Goal: Transaction & Acquisition: Obtain resource

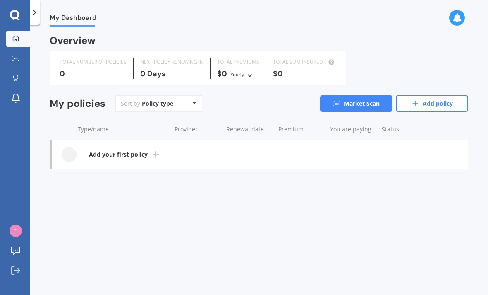
click at [361, 96] on link "Market Scan" at bounding box center [356, 103] width 72 height 17
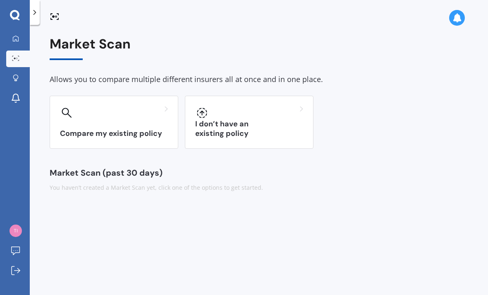
click at [250, 121] on div "I don’t have an existing policy" at bounding box center [249, 122] width 129 height 53
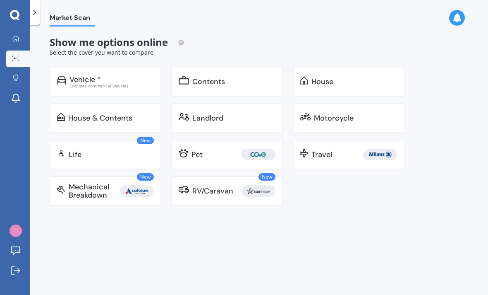
click at [90, 79] on div "Vehicle *" at bounding box center [85, 79] width 31 height 8
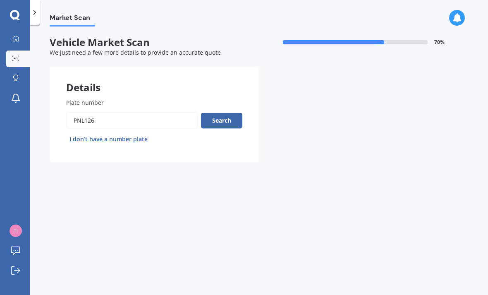
click at [222, 113] on button "Search" at bounding box center [221, 121] width 41 height 16
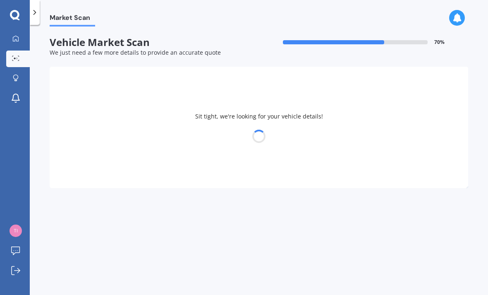
select select "NISSAN"
select select "QASHQAI"
select select "20"
select select "05"
select select "1961"
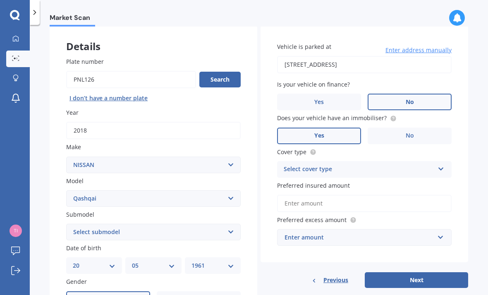
scroll to position [31, 0]
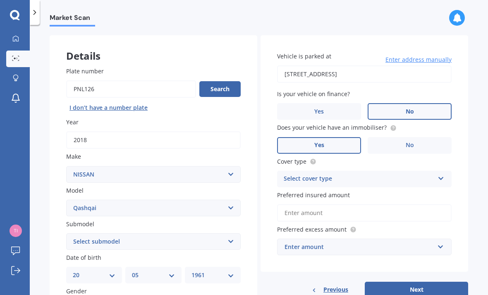
click at [439, 175] on icon at bounding box center [441, 177] width 7 height 6
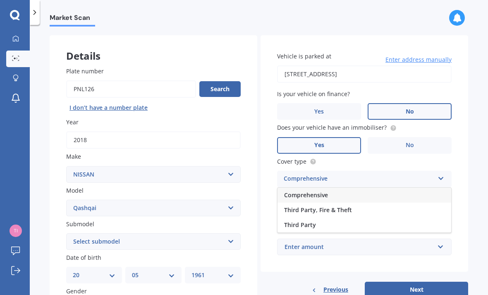
click at [318, 191] on span "Comprehensive" at bounding box center [306, 195] width 44 height 8
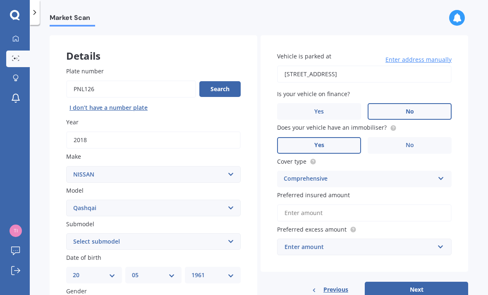
click at [294, 206] on input "Preferred insured amount" at bounding box center [364, 212] width 175 height 17
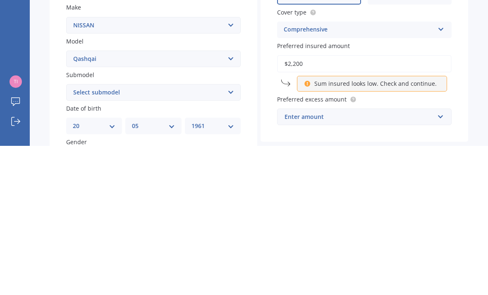
type input "$22,000"
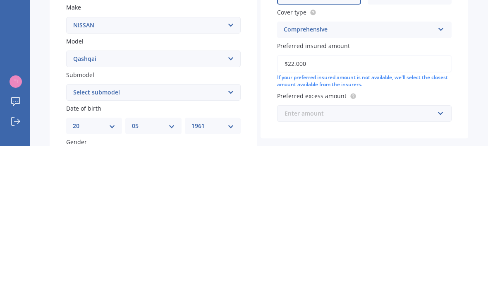
click at [437, 255] on input "text" at bounding box center [361, 263] width 167 height 16
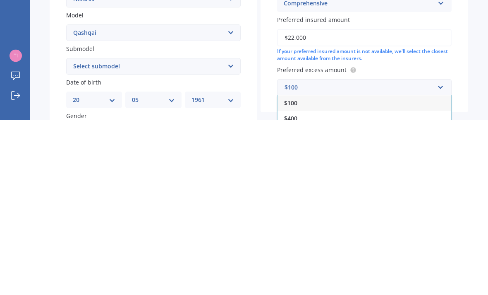
click at [297, 289] on span "$400" at bounding box center [290, 293] width 13 height 8
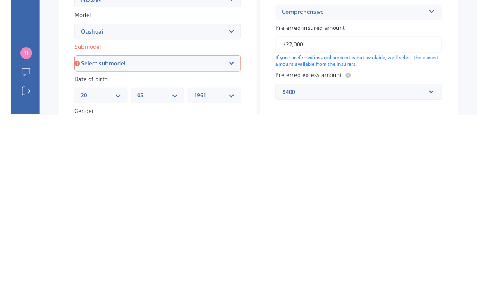
scroll to position [24, 0]
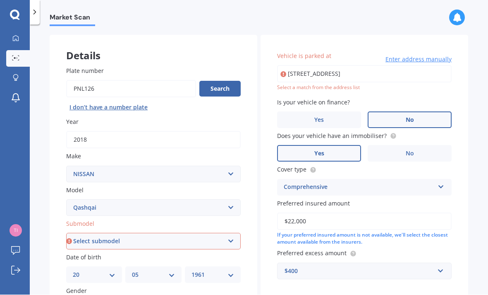
click at [232, 233] on select "Select submodel (All Other) N-TEC ST ST-L Ti Ti-L TI-L E-POWER 1.5PEH TS Turbo …" at bounding box center [153, 241] width 175 height 17
click at [355, 65] on input "[STREET_ADDRESS]" at bounding box center [364, 73] width 175 height 17
type input "[STREET_ADDRESS]"
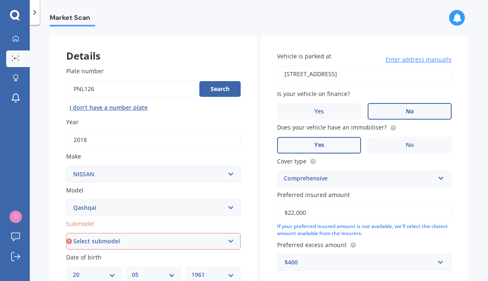
click at [233, 233] on select "Select submodel (All Other) N-TEC ST ST-L Ti Ti-L TI-L E-POWER 1.5PEH TS Turbo …" at bounding box center [153, 241] width 175 height 17
select select "ST"
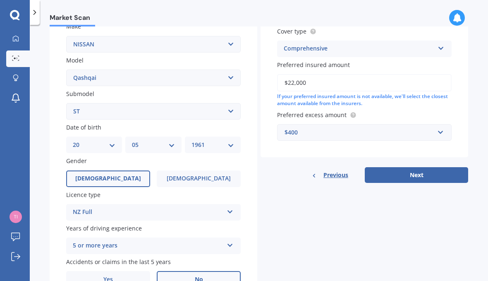
scroll to position [161, 0]
click at [415, 168] on button "Next" at bounding box center [416, 176] width 103 height 16
select select "20"
select select "05"
select select "1961"
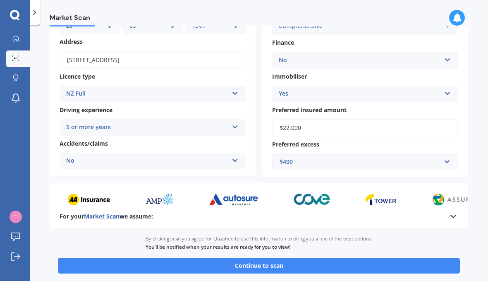
scroll to position [103, 0]
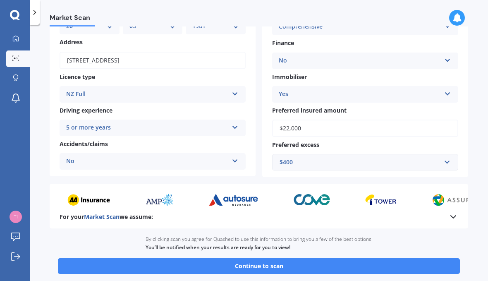
click at [265, 258] on button "Continue to scan" at bounding box center [259, 266] width 402 height 16
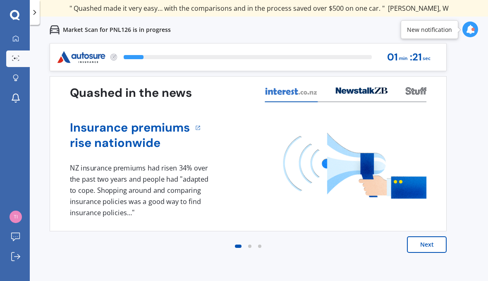
click at [427, 242] on button "Next" at bounding box center [427, 244] width 40 height 17
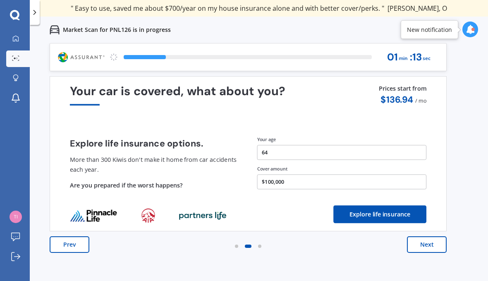
click at [427, 242] on button "Next" at bounding box center [427, 244] width 40 height 17
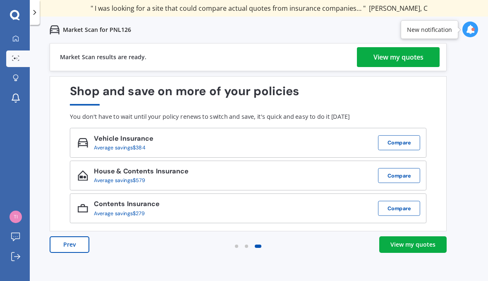
click at [395, 57] on div "View my quotes" at bounding box center [399, 57] width 50 height 20
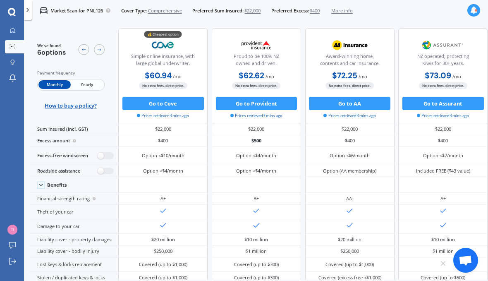
click at [7, 28] on link "My Dashboard" at bounding box center [14, 30] width 19 height 13
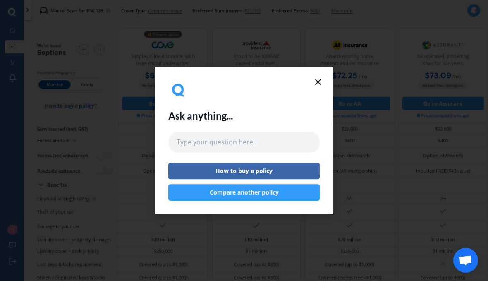
click at [310, 81] on div "Ask anything... How to buy a policy Compare another policy" at bounding box center [243, 140] width 151 height 120
click at [320, 77] on icon at bounding box center [318, 82] width 10 height 10
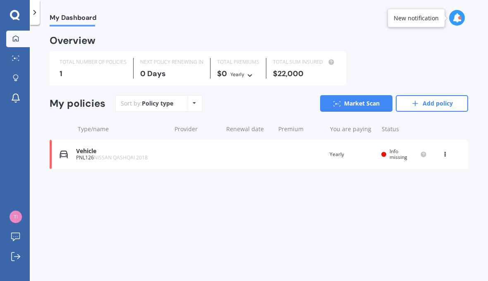
click at [15, 13] on icon at bounding box center [15, 15] width 10 height 11
click at [419, 18] on div "New notification" at bounding box center [416, 18] width 45 height 8
click at [16, 223] on img at bounding box center [16, 217] width 12 height 12
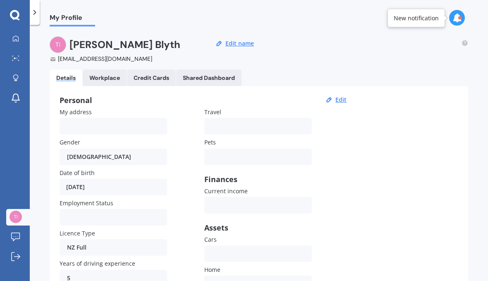
click at [457, 16] on icon at bounding box center [457, 17] width 9 height 9
click at [69, 17] on span "My Profile" at bounding box center [73, 19] width 46 height 11
click at [14, 35] on icon at bounding box center [15, 38] width 7 height 7
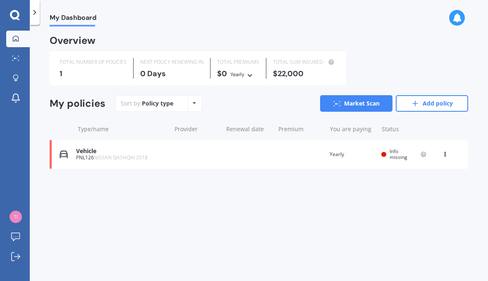
click at [195, 99] on div "Policy type Alphabetical Date added Renewing next" at bounding box center [194, 103] width 13 height 15
click at [360, 95] on link "Market Scan" at bounding box center [356, 103] width 72 height 17
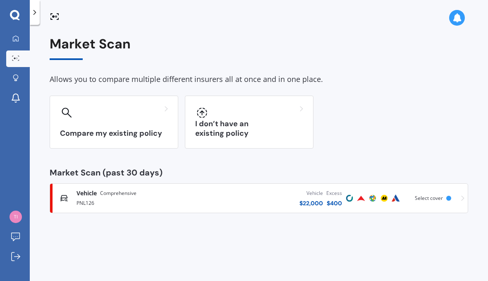
click at [236, 117] on div at bounding box center [249, 112] width 108 height 13
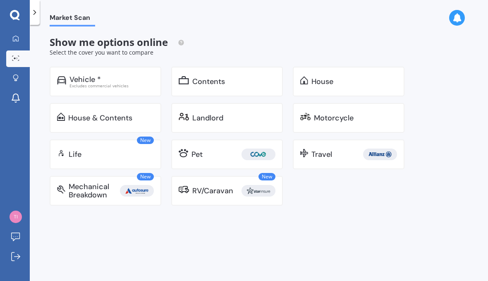
click at [95, 115] on div "House & Contents" at bounding box center [100, 118] width 64 height 8
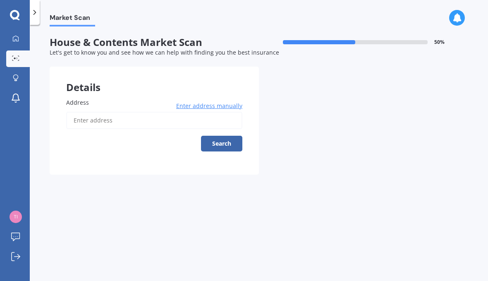
click at [80, 115] on input "Address" at bounding box center [154, 120] width 176 height 17
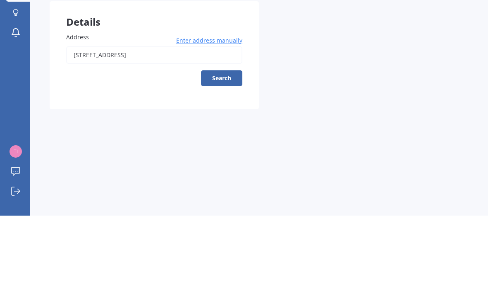
scroll to position [38, 0]
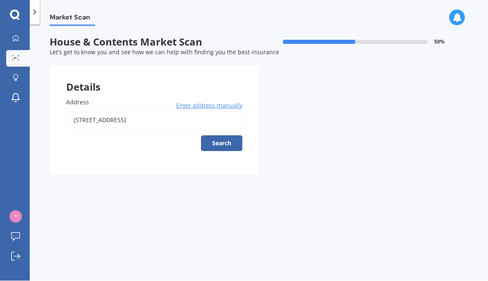
type input "[STREET_ADDRESS]"
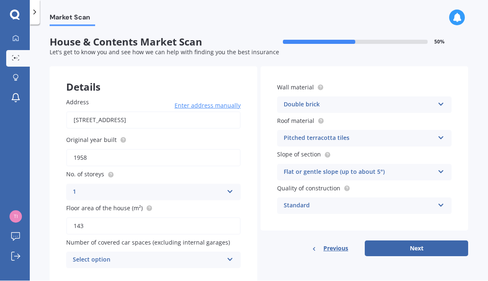
click at [228, 187] on icon at bounding box center [230, 190] width 7 height 6
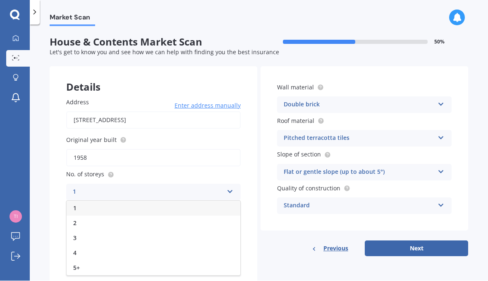
click at [78, 216] on div "2" at bounding box center [154, 223] width 174 height 15
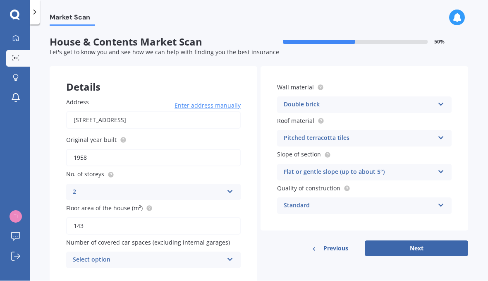
click at [93, 218] on input "143" at bounding box center [153, 226] width 175 height 17
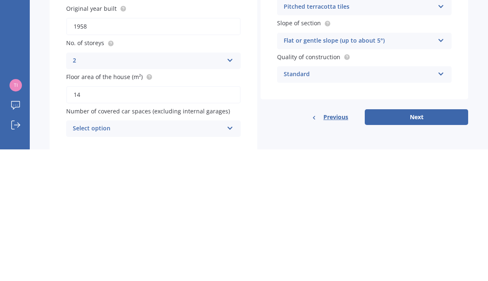
type input "1"
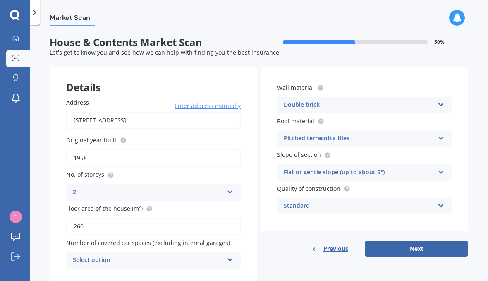
type input "260"
click at [441, 100] on icon at bounding box center [441, 103] width 7 height 6
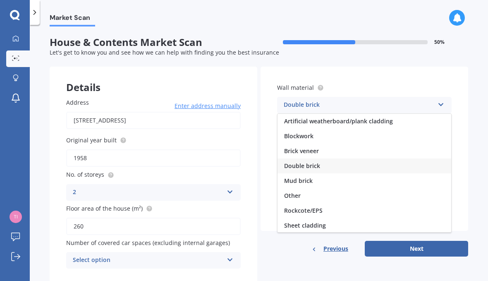
click at [315, 147] on span "Brick veneer" at bounding box center [301, 151] width 35 height 8
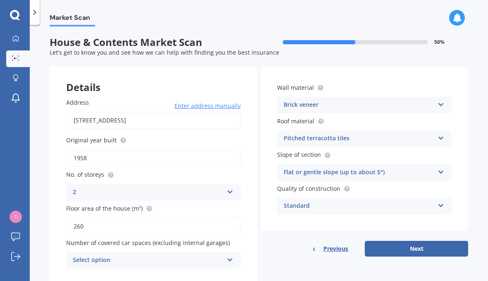
click at [440, 168] on icon at bounding box center [441, 171] width 7 height 6
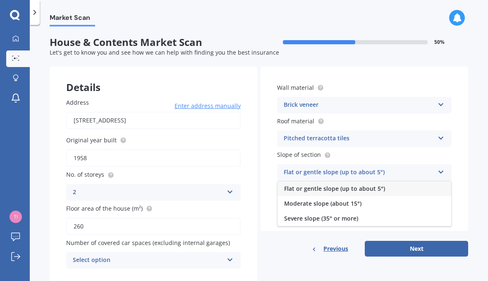
click at [340, 214] on span "Severe slope (35° or more)" at bounding box center [321, 218] width 74 height 8
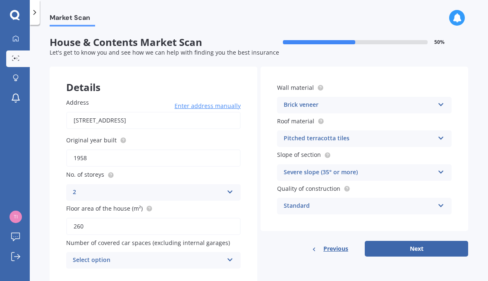
click at [418, 241] on button "Next" at bounding box center [416, 249] width 103 height 16
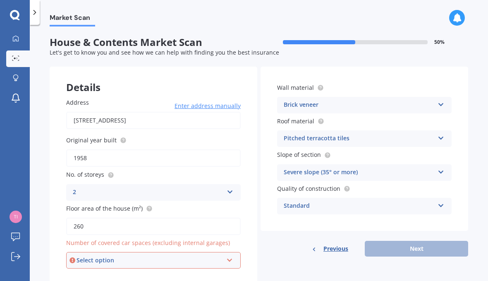
click at [229, 256] on icon at bounding box center [229, 259] width 7 height 6
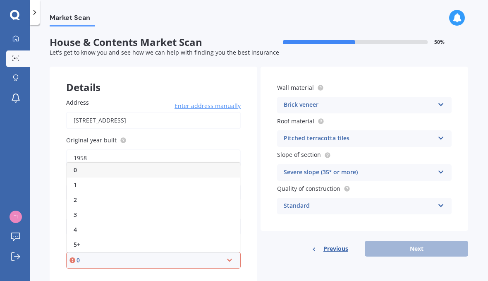
click at [264, 253] on div "Market Scan House & Contents Market Scan 50 % Let's get to know you and see how…" at bounding box center [259, 154] width 459 height 256
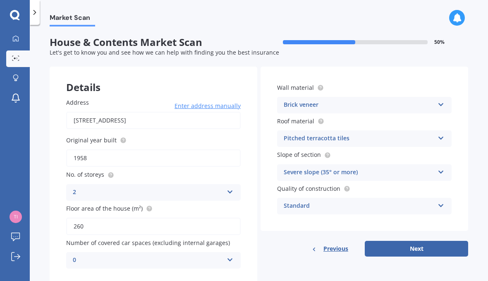
click at [418, 241] on button "Next" at bounding box center [416, 249] width 103 height 16
select select "20"
select select "05"
select select "1961"
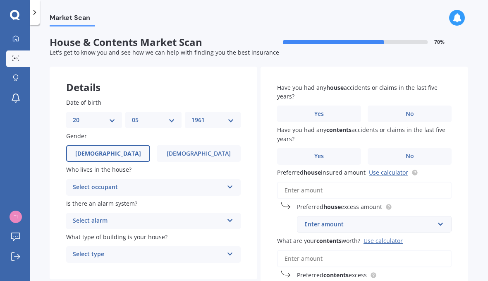
click at [225, 179] on div "Select occupant Owner Owner + Boarder" at bounding box center [153, 187] width 175 height 17
click at [92, 199] on span "Owner" at bounding box center [82, 203] width 19 height 8
click at [228, 216] on icon at bounding box center [230, 219] width 7 height 6
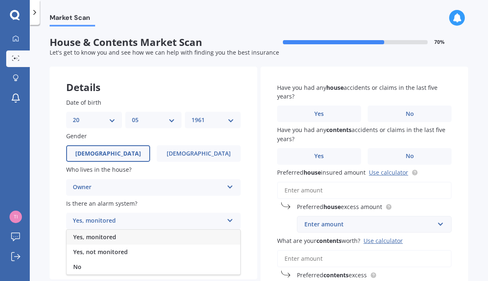
click at [74, 263] on span "No" at bounding box center [77, 267] width 8 height 8
click at [230, 250] on icon at bounding box center [230, 253] width 7 height 6
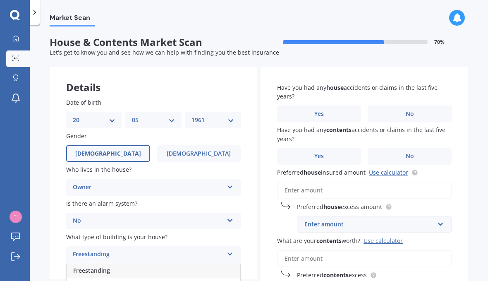
click at [103, 267] on span "Freestanding" at bounding box center [91, 271] width 37 height 8
click at [409, 110] on span "No" at bounding box center [410, 113] width 8 height 7
click at [0, 0] on input "No" at bounding box center [0, 0] width 0 height 0
click at [408, 148] on label "No" at bounding box center [410, 156] width 84 height 17
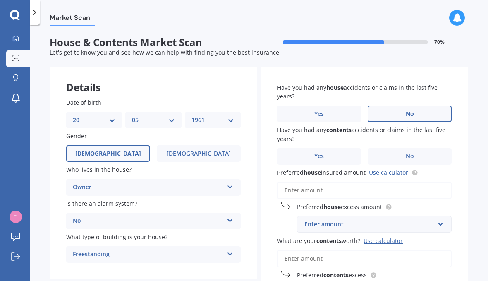
click at [0, 0] on input "No" at bounding box center [0, 0] width 0 height 0
click at [284, 182] on input "Preferred house insured amount Use calculator" at bounding box center [364, 190] width 175 height 17
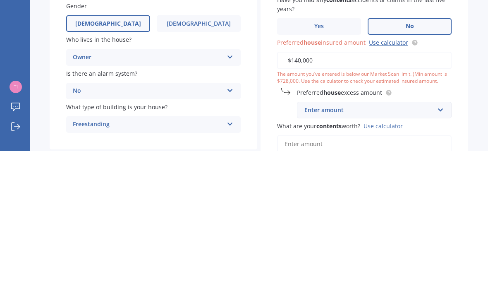
type input "$1,400,000"
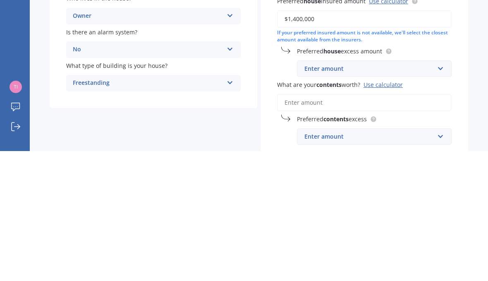
scroll to position [41, 0]
click at [439, 191] on input "text" at bounding box center [371, 199] width 147 height 16
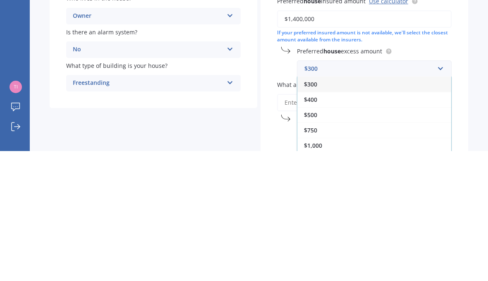
click at [316, 226] on span "$400" at bounding box center [310, 230] width 13 height 8
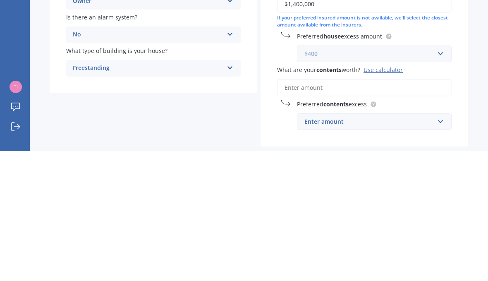
scroll to position [55, 0]
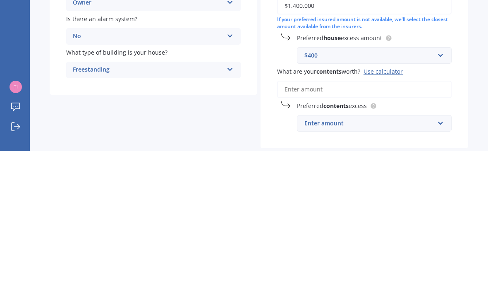
click at [291, 211] on input "What are your contents worth? Use calculator" at bounding box center [364, 219] width 175 height 17
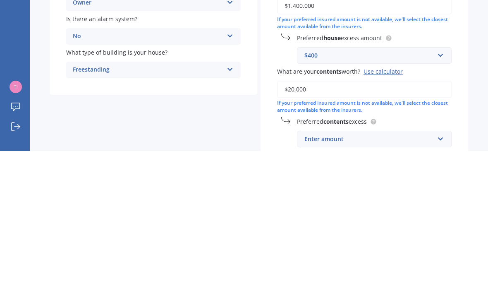
type input "$200,000"
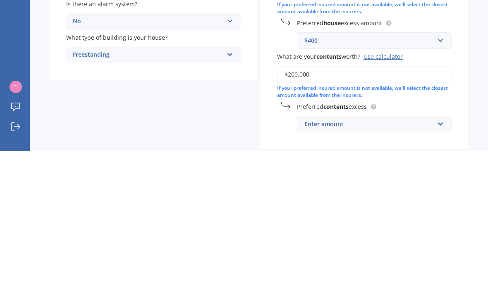
scroll to position [38, 0]
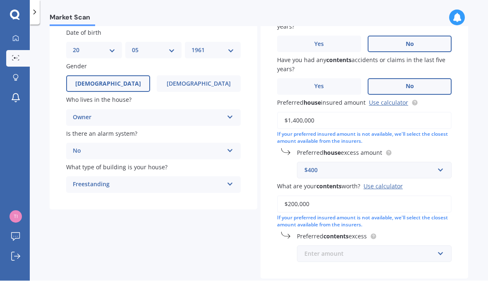
click at [439, 246] on input "text" at bounding box center [371, 254] width 147 height 16
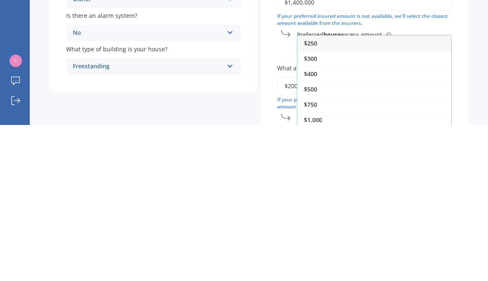
scroll to position [32, 0]
click at [314, 226] on span "$400" at bounding box center [310, 230] width 13 height 8
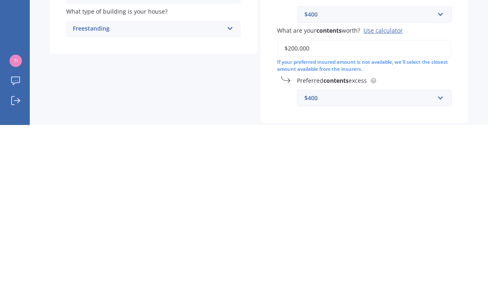
select select "20"
select select "05"
select select "1961"
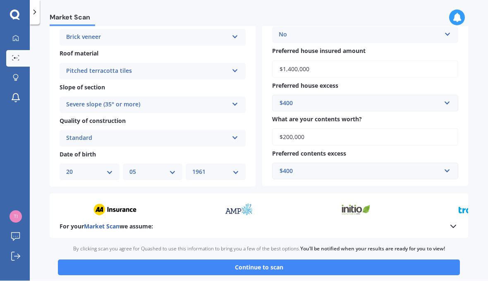
scroll to position [228, 0]
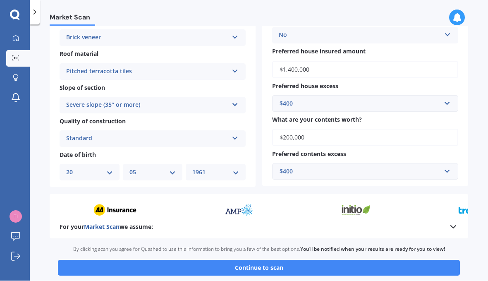
click at [264, 260] on button "Continue to scan" at bounding box center [259, 268] width 402 height 16
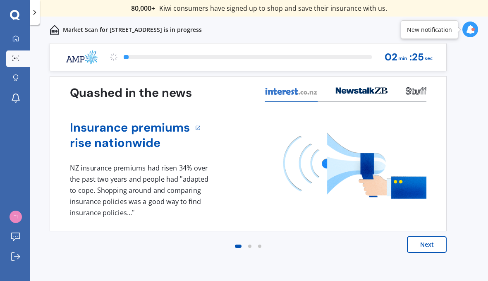
click at [428, 242] on button "Next" at bounding box center [427, 244] width 40 height 17
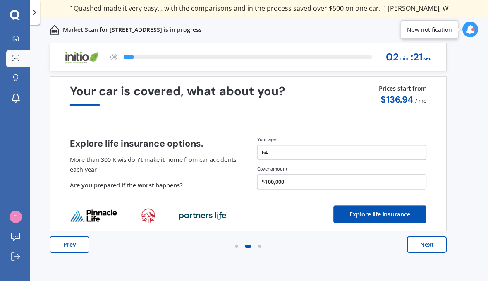
click at [426, 245] on button "Next" at bounding box center [427, 244] width 40 height 17
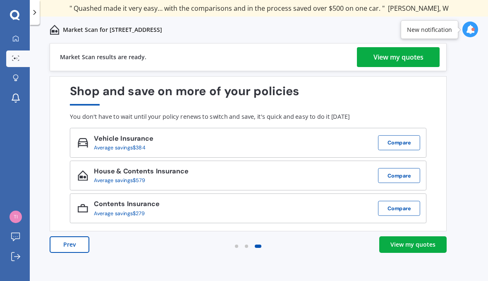
click at [397, 59] on div "View my quotes" at bounding box center [399, 57] width 50 height 20
